Goal: Task Accomplishment & Management: Manage account settings

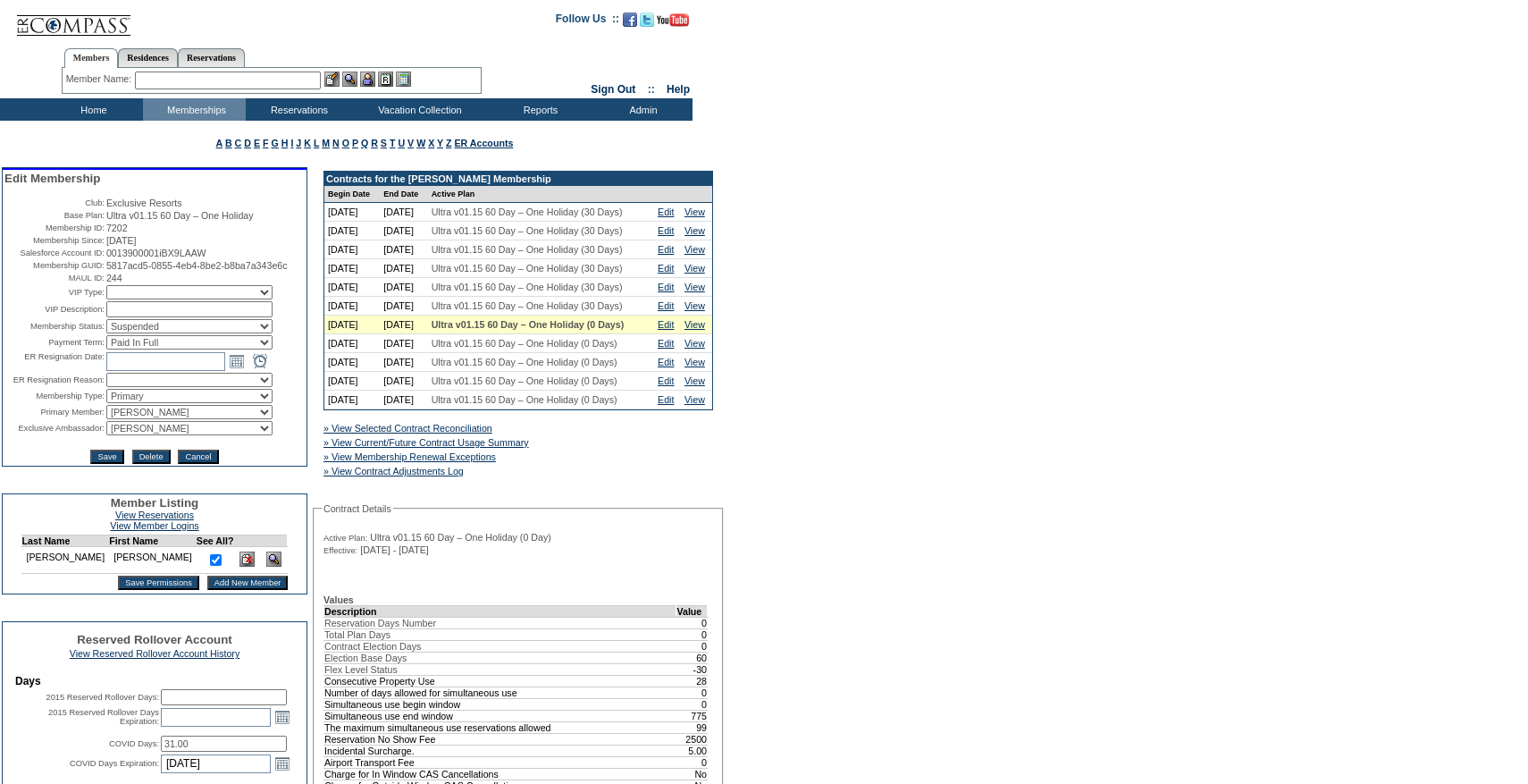
click at [141, 333] on select "Active Restricted Expired Inactive Past Due Disabled Resigned - Active Resigned…" at bounding box center [190, 326] width 166 height 15
select select "Active"
click at [107, 333] on select "Active Restricted Expired Inactive Past Due Disabled Resigned - Active Resigned…" at bounding box center [190, 326] width 166 height 15
click at [110, 464] on input "Save" at bounding box center [107, 456] width 33 height 15
click at [107, 464] on input "Save" at bounding box center [107, 456] width 33 height 15
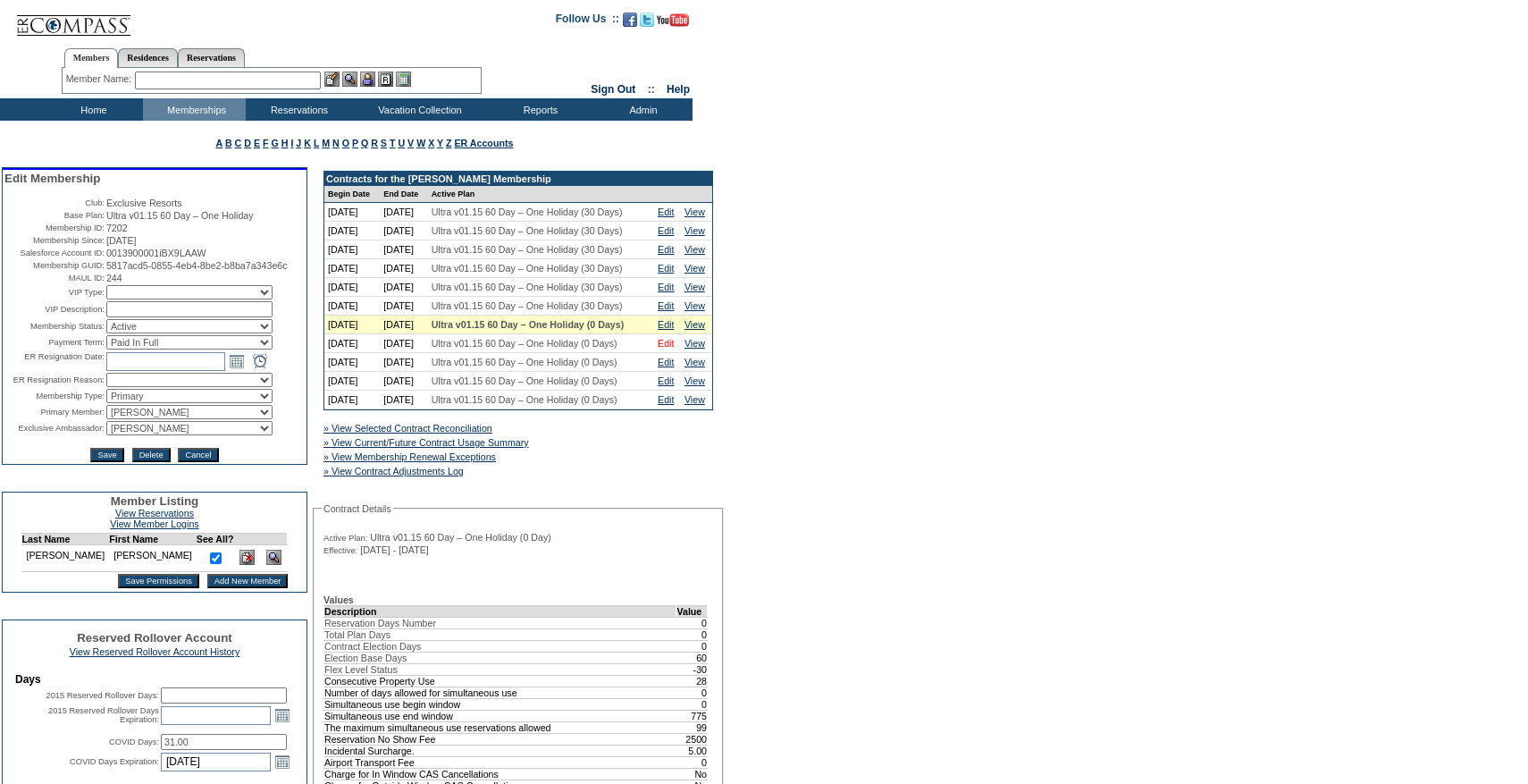
click at [666, 348] on link "Edit" at bounding box center [666, 343] width 16 height 11
